Goal: Information Seeking & Learning: Learn about a topic

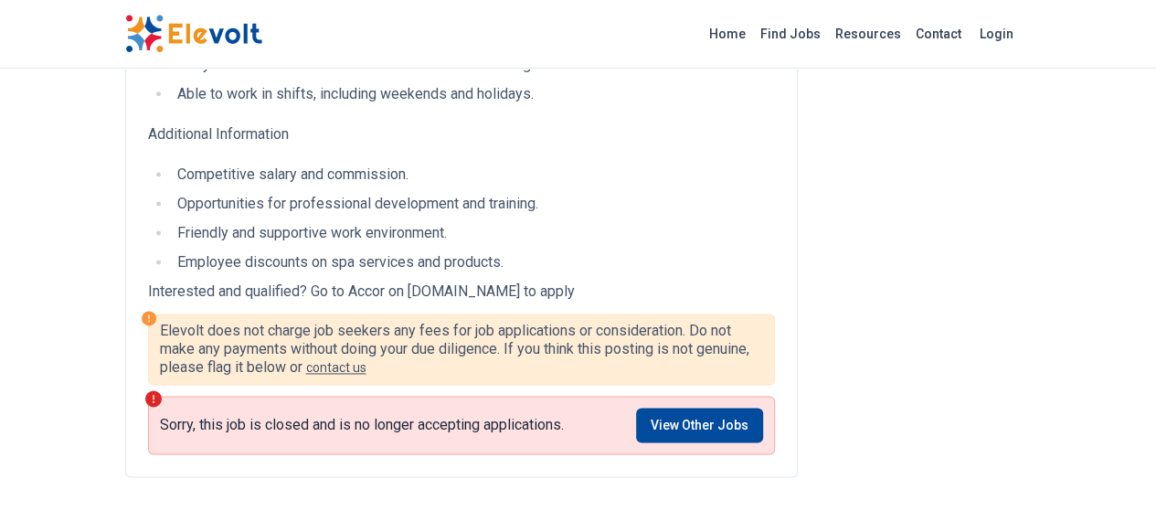
scroll to position [1148, 0]
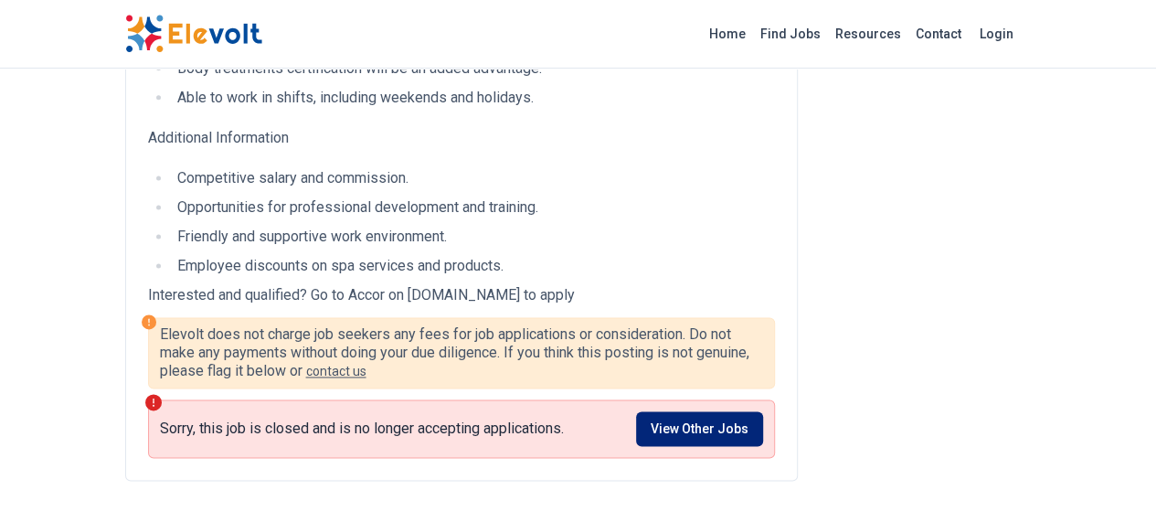
click at [728, 411] on link "View Other Jobs" at bounding box center [699, 428] width 127 height 35
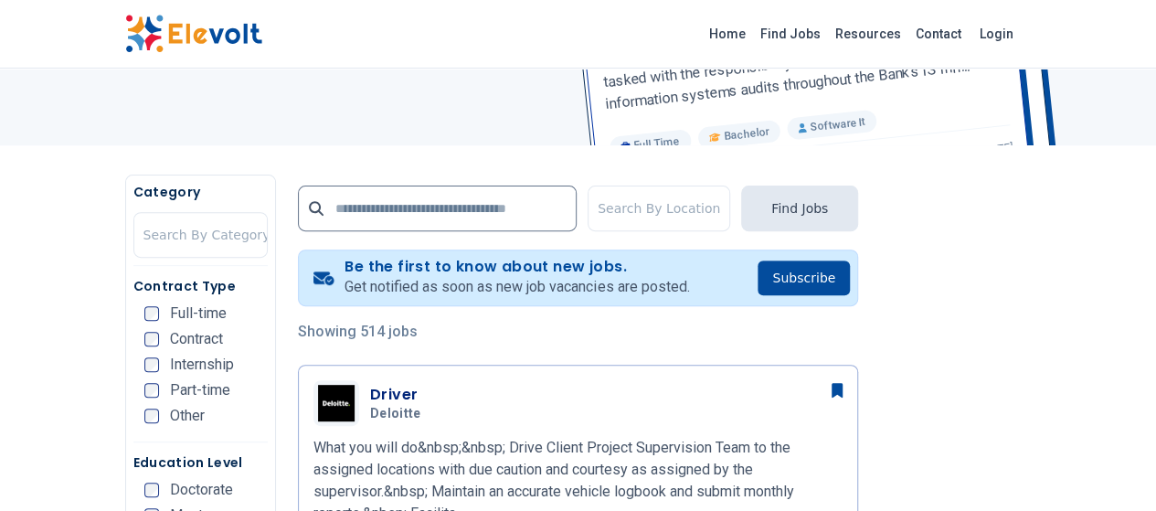
scroll to position [248, 0]
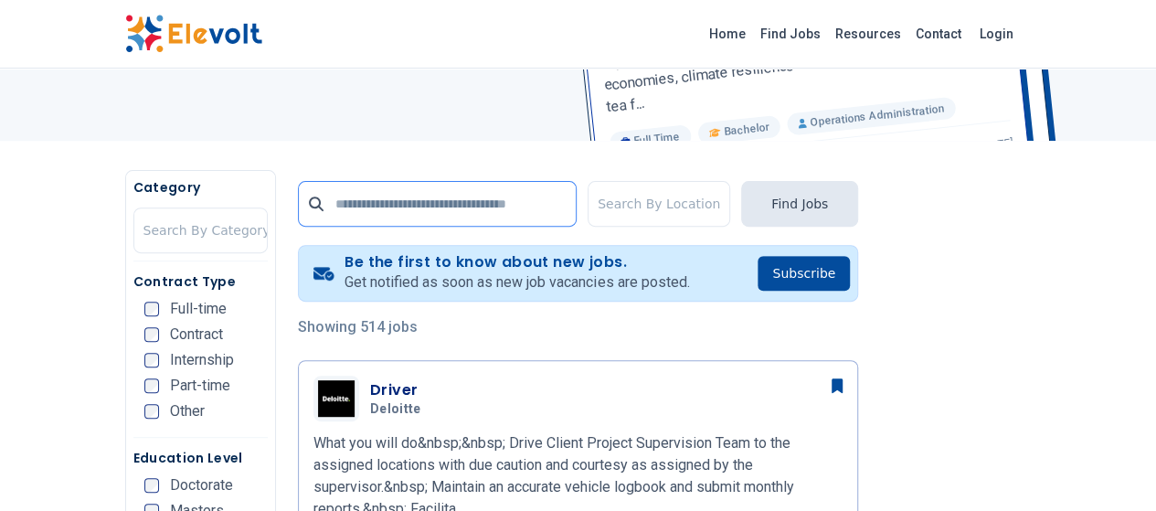
click at [498, 197] on input "text" at bounding box center [437, 204] width 279 height 46
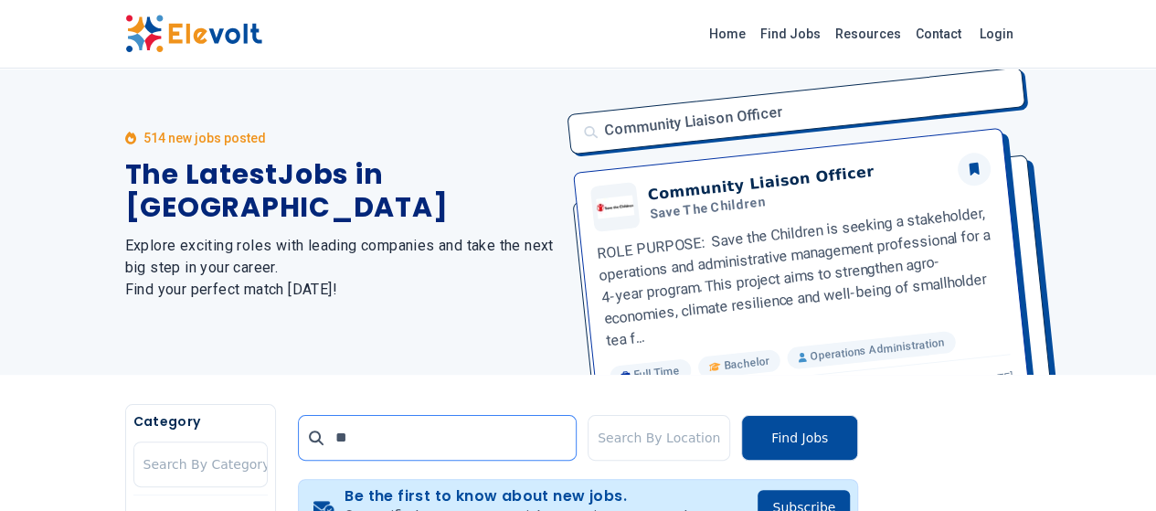
scroll to position [0, 0]
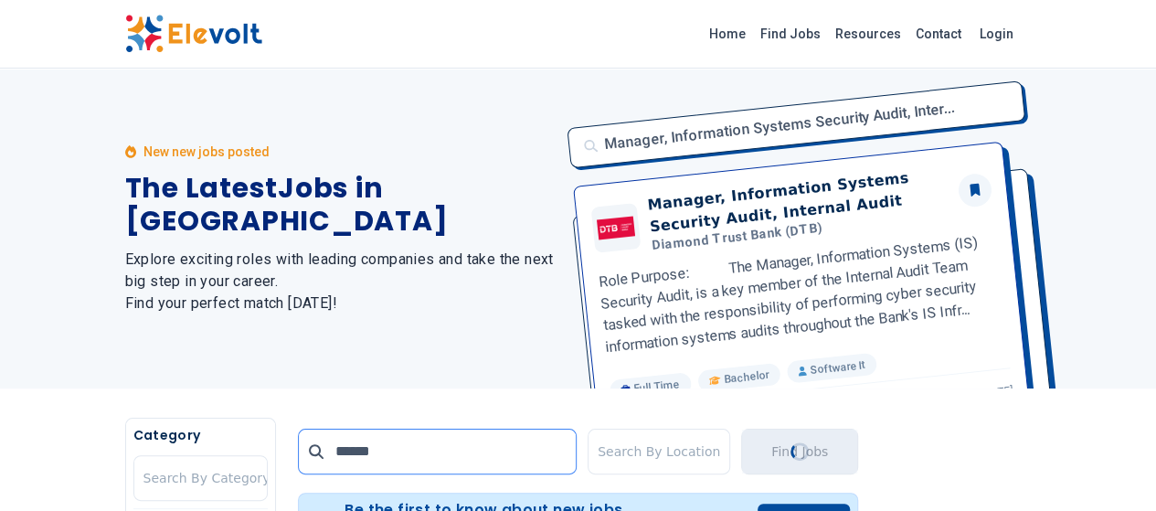
type input "******"
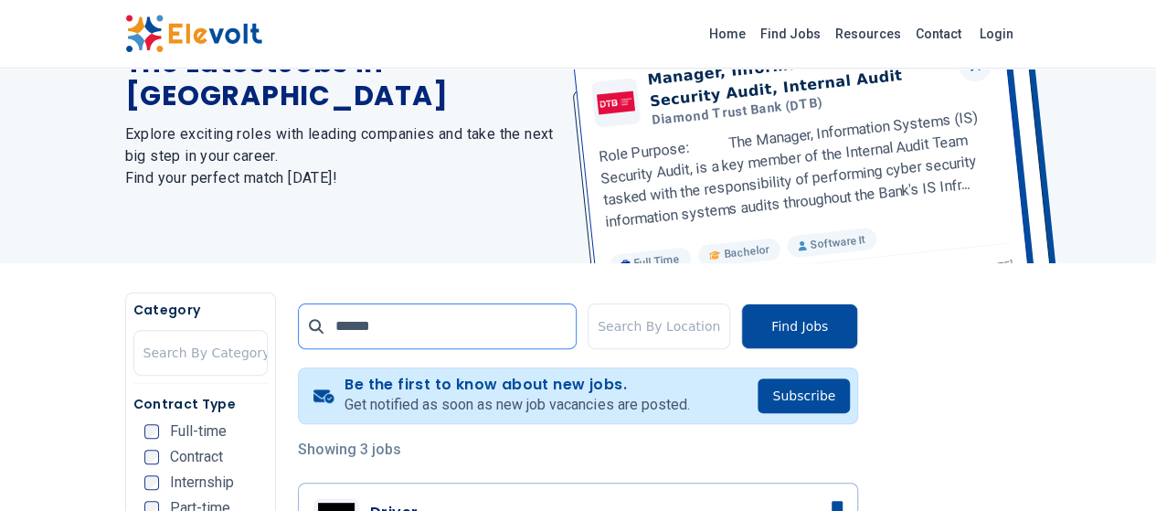
scroll to position [139, 0]
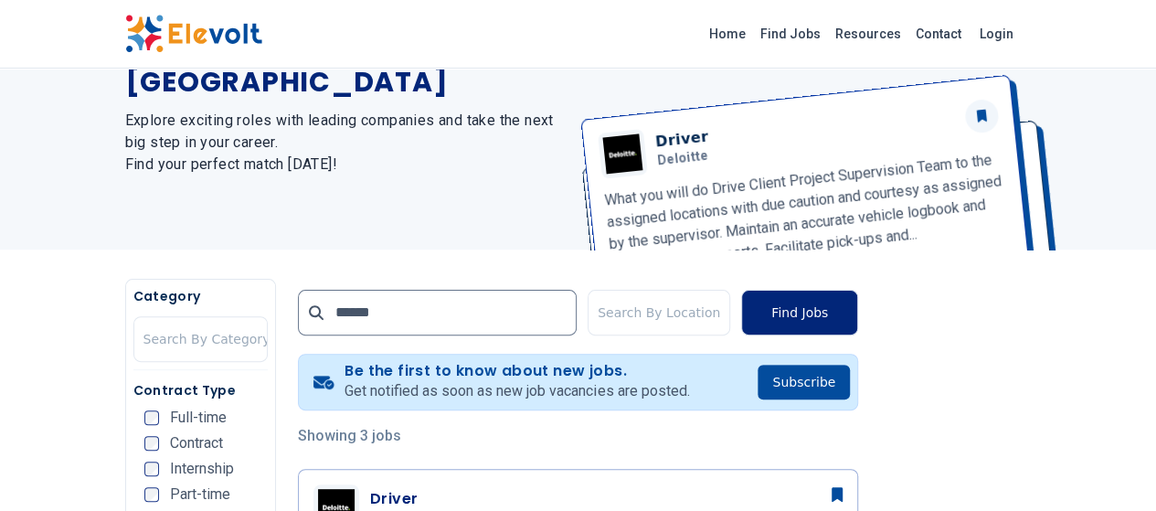
click at [858, 317] on button "Find Jobs" at bounding box center [799, 313] width 117 height 46
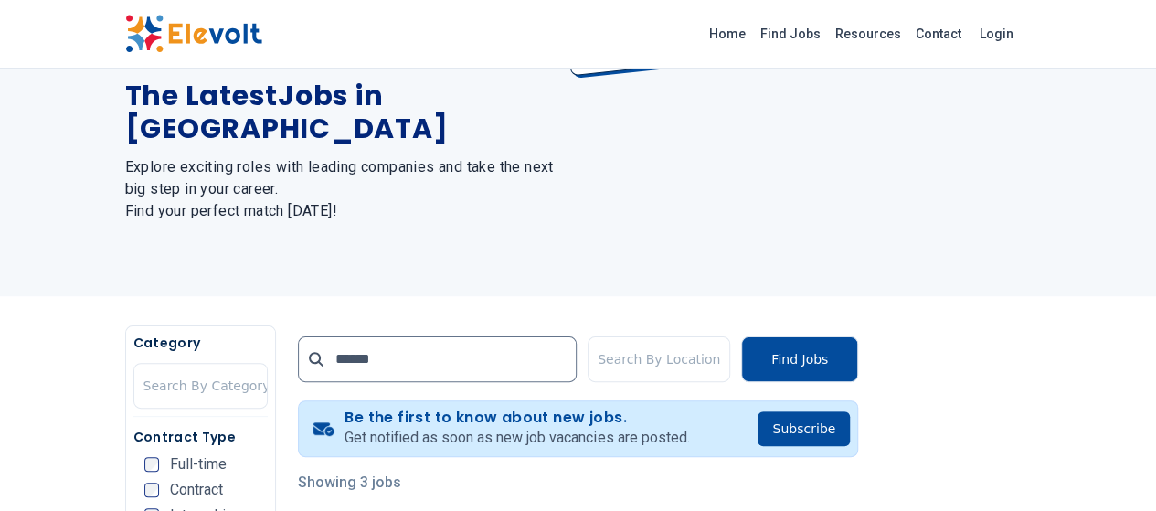
scroll to position [0, 0]
